Goal: Task Accomplishment & Management: Use online tool/utility

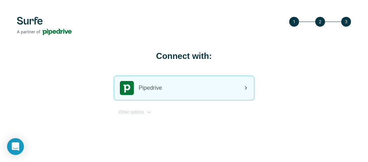
click at [242, 87] on icon at bounding box center [245, 88] width 8 height 8
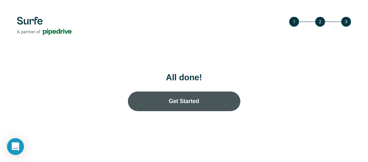
click at [198, 100] on link "Get Started" at bounding box center [184, 102] width 112 height 20
